Goal: Transaction & Acquisition: Purchase product/service

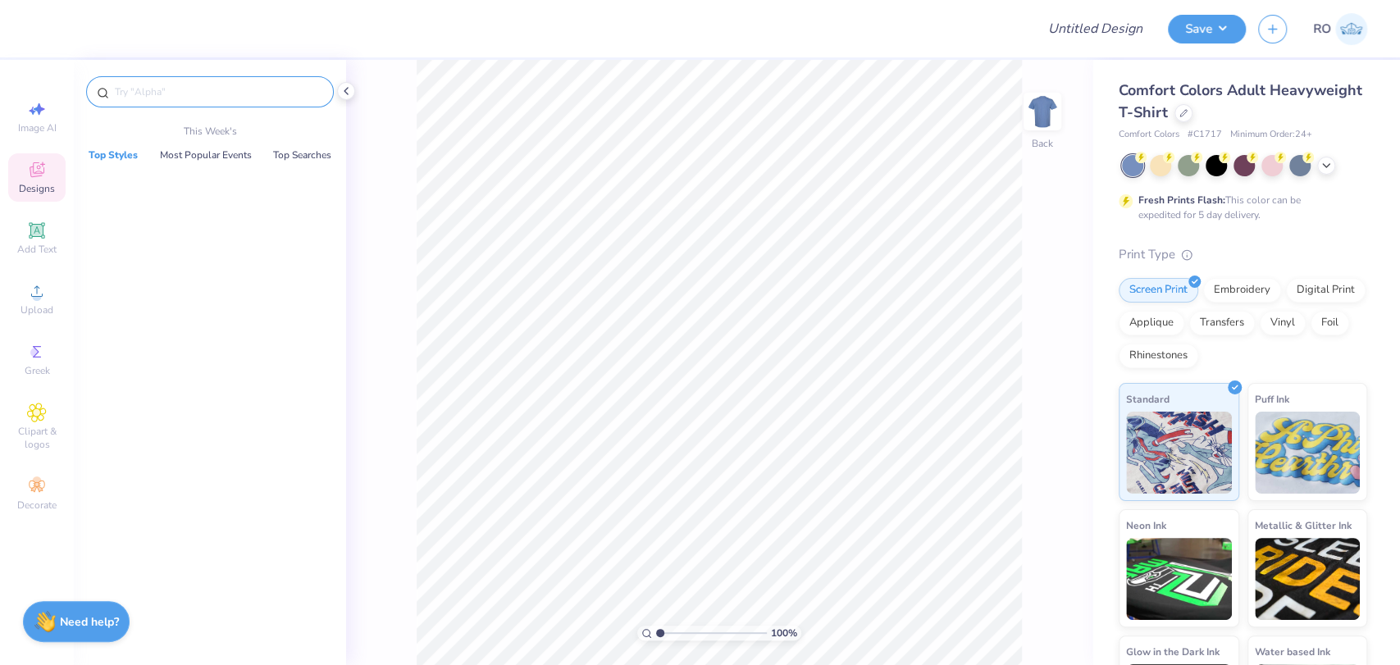
click at [177, 86] on input "text" at bounding box center [218, 92] width 210 height 16
type input "golf"
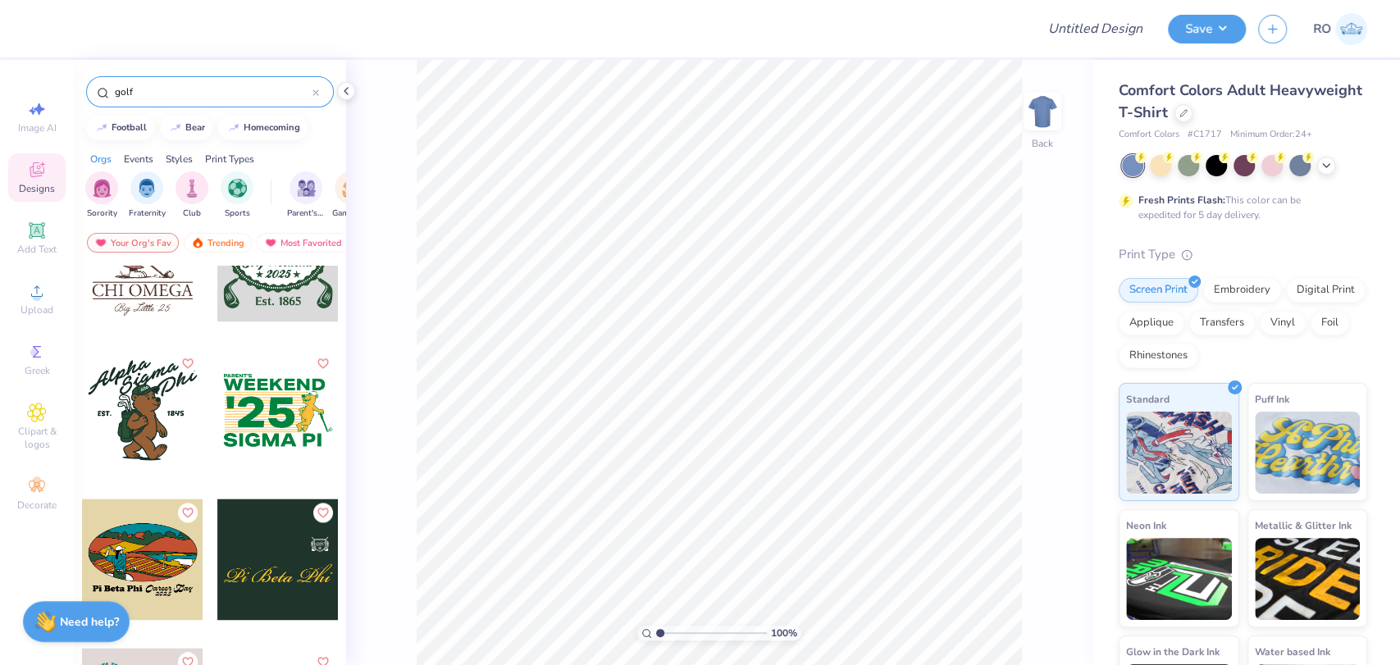
scroll to position [1536, 0]
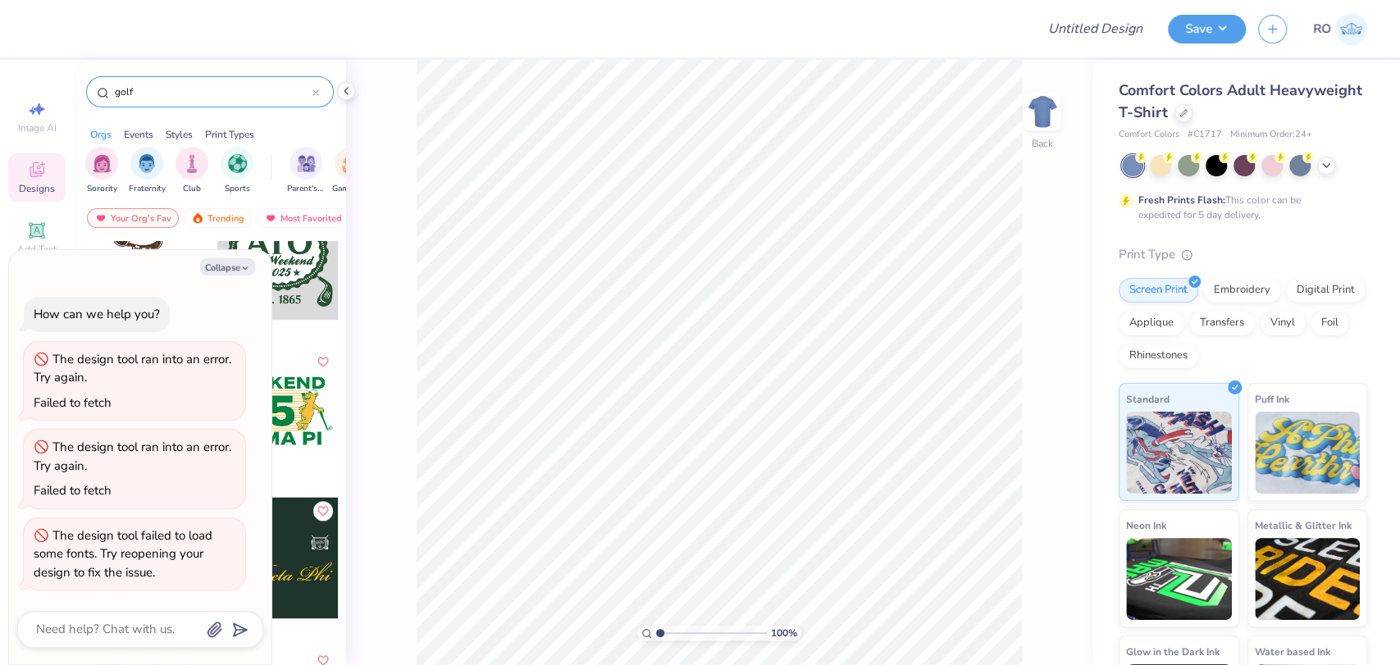
type textarea "x"
